Goal: Task Accomplishment & Management: Manage account settings

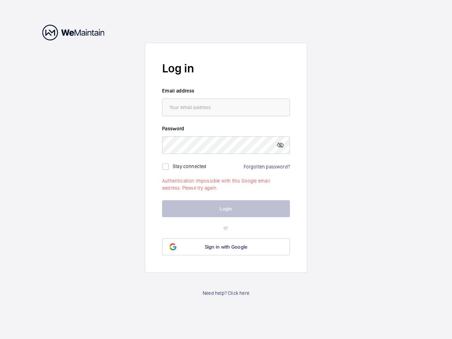
click at [280, 145] on mat-icon at bounding box center [280, 145] width 8 height 8
click at [166, 167] on input "checkbox" at bounding box center [165, 167] width 14 height 14
click at [190, 166] on label "Stay connected" at bounding box center [190, 166] width 34 height 6
checkbox input "true"
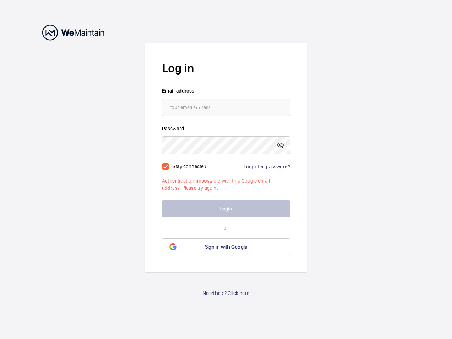
click at [226, 247] on span "Sign in with Google" at bounding box center [226, 247] width 43 height 6
